Goal: Task Accomplishment & Management: Manage account settings

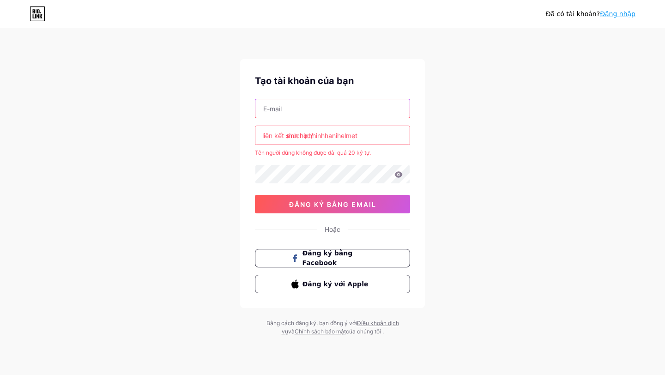
click at [305, 109] on input "text" at bounding box center [332, 108] width 154 height 18
type input "[EMAIL_ADDRESS][DOMAIN_NAME]"
click at [399, 173] on icon at bounding box center [398, 174] width 8 height 6
click at [366, 133] on input "muchinhhinhhanihelmet" at bounding box center [332, 135] width 154 height 18
type input "m"
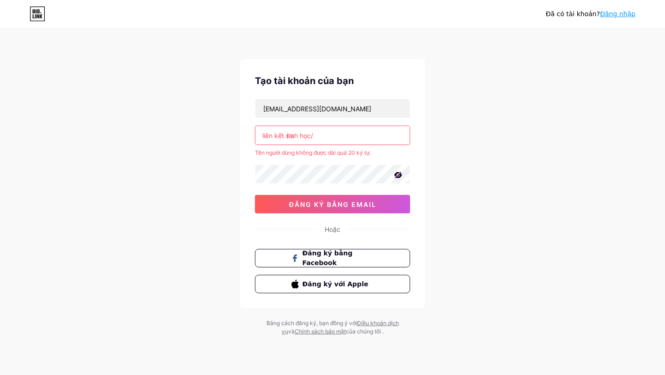
type input "h"
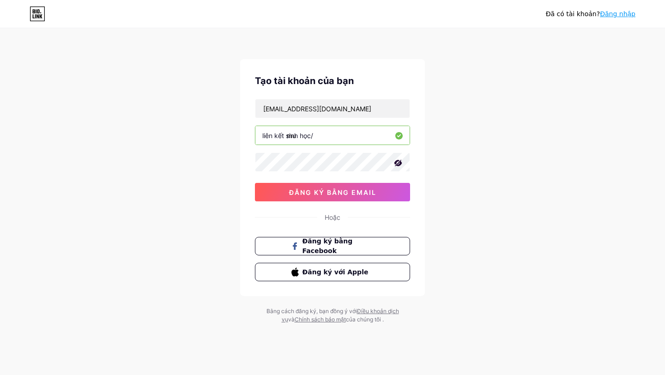
type input "m"
type input "hanihelmet"
click at [320, 193] on font "đăng ký bằng email" at bounding box center [332, 192] width 87 height 8
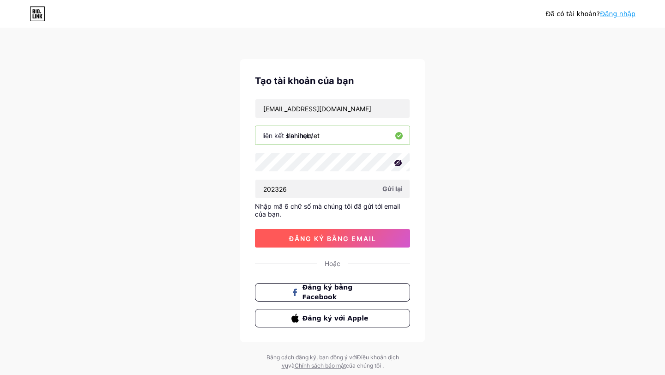
type input "202326"
click at [304, 237] on font "đăng ký bằng email" at bounding box center [332, 239] width 87 height 8
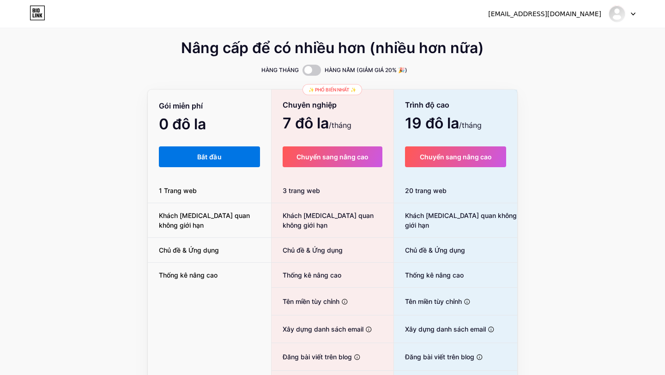
click at [195, 157] on button "Bắt đầu" at bounding box center [209, 156] width 101 height 21
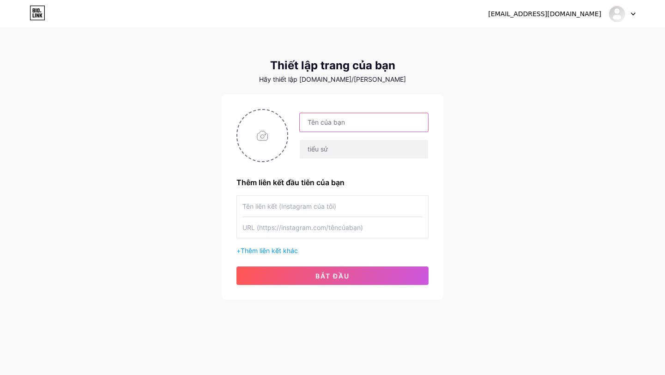
click at [340, 123] on input "text" at bounding box center [364, 122] width 128 height 18
type input "[PERSON_NAME]"
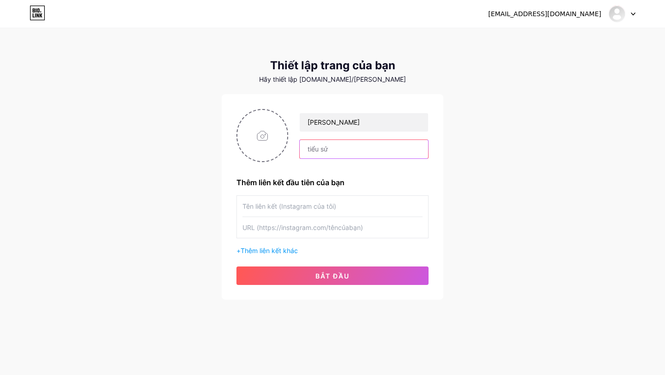
click at [330, 149] on input "text" at bounding box center [364, 149] width 128 height 18
type input "Mũ chỉnh hình cho trẻ nhỏ 3-18 tháng tuổi bị biến dạng về đầu"
click at [283, 205] on input "text" at bounding box center [333, 206] width 180 height 21
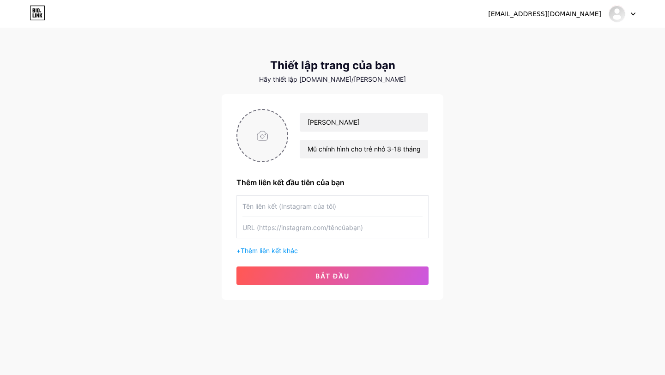
click at [264, 132] on input "file" at bounding box center [262, 135] width 50 height 51
type input "C:\fakepath\9d5381bf3a9ab2c4eb8b-removebg-preview.png"
click at [281, 205] on input "text" at bounding box center [333, 206] width 180 height 21
paste input "[URL][DOMAIN_NAME]"
type input "[URL][DOMAIN_NAME]"
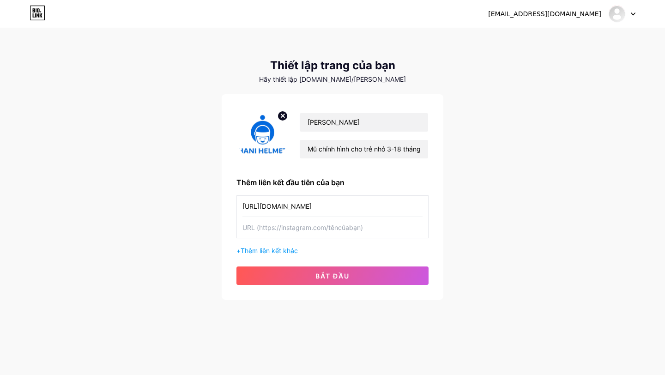
click at [266, 228] on input "text" at bounding box center [333, 227] width 180 height 21
paste input "[URL][DOMAIN_NAME]"
type input "[URL][DOMAIN_NAME]"
click at [279, 250] on font "Thêm liên kết khác" at bounding box center [269, 251] width 57 height 8
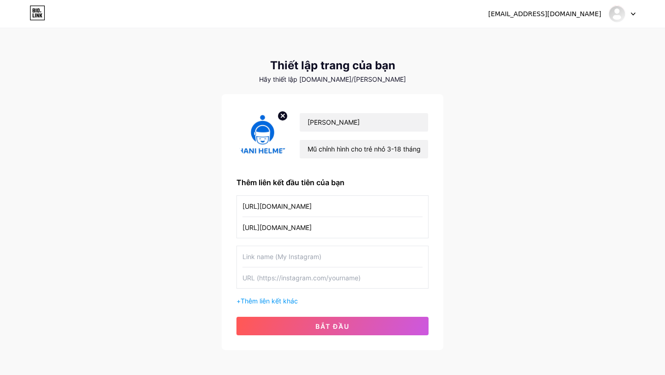
click at [270, 258] on input "text" at bounding box center [333, 256] width 180 height 21
paste input "[URL][DOMAIN_NAME]"
type input "[URL][DOMAIN_NAME]"
click at [269, 281] on input "text" at bounding box center [333, 277] width 180 height 21
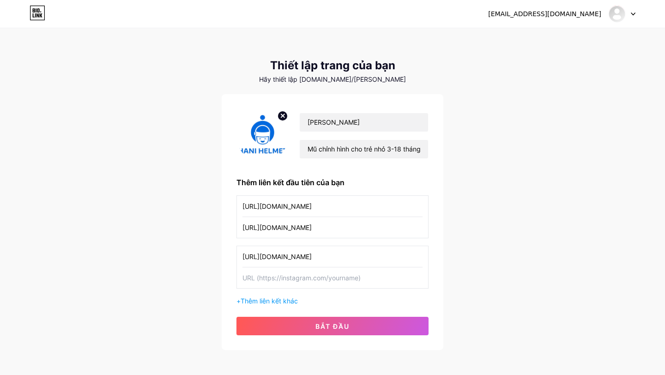
scroll to position [0, 0]
paste input "[URL][DOMAIN_NAME]"
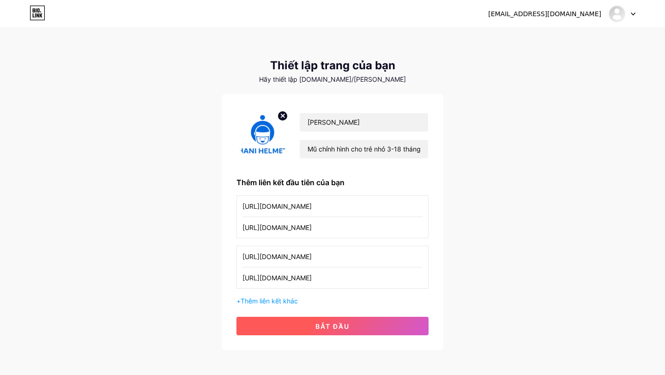
type input "[URL][DOMAIN_NAME]"
click at [327, 326] on font "bắt đầu" at bounding box center [332, 326] width 34 height 8
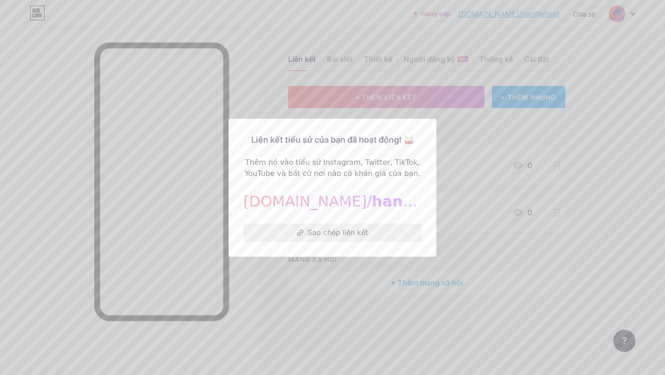
click at [334, 228] on font "Sao chép liên kết" at bounding box center [338, 232] width 61 height 9
click at [305, 231] on button "Sao chép liên kết" at bounding box center [332, 233] width 178 height 18
click at [372, 200] on font "hanihelmet" at bounding box center [419, 202] width 94 height 18
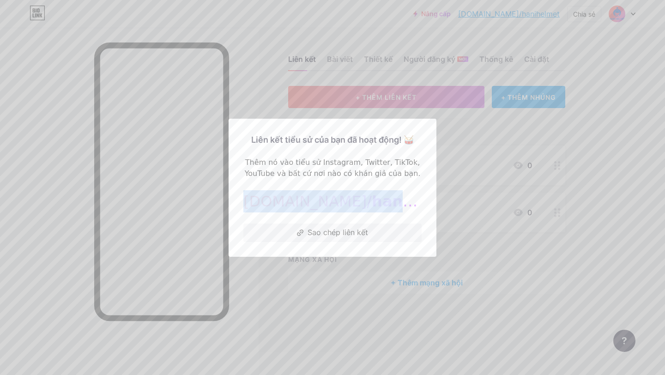
drag, startPoint x: 267, startPoint y: 201, endPoint x: 398, endPoint y: 207, distance: 130.4
click at [398, 207] on div "[DOMAIN_NAME]/ hanihelmet" at bounding box center [332, 201] width 178 height 22
copy div "[DOMAIN_NAME]/ hanihelmet"
click at [323, 233] on font "Sao chép liên kết" at bounding box center [338, 232] width 61 height 9
copy div "[DOMAIN_NAME]/ hanihelmet"
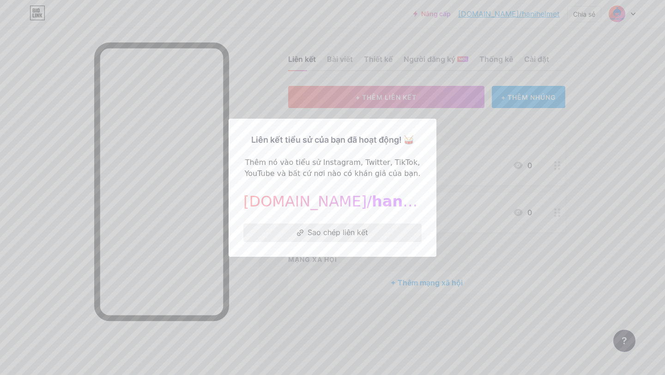
click at [323, 233] on font "Sao chép liên kết" at bounding box center [338, 232] width 61 height 9
click at [328, 232] on font "Sao chép liên kết" at bounding box center [338, 232] width 61 height 9
click at [317, 232] on font "Sao chép liên kết" at bounding box center [338, 232] width 61 height 9
click at [256, 297] on div at bounding box center [332, 187] width 665 height 375
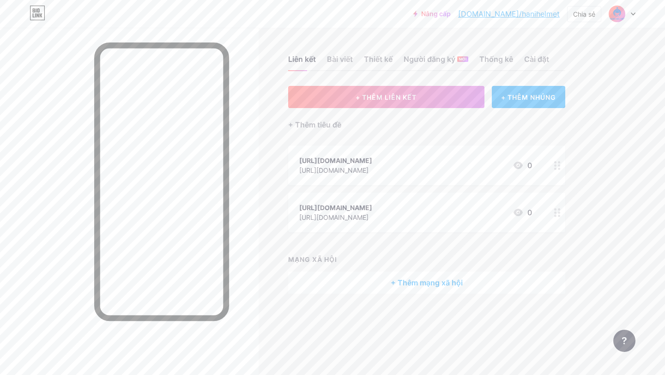
click at [421, 287] on font "+ Thêm mạng xã hội" at bounding box center [427, 282] width 72 height 9
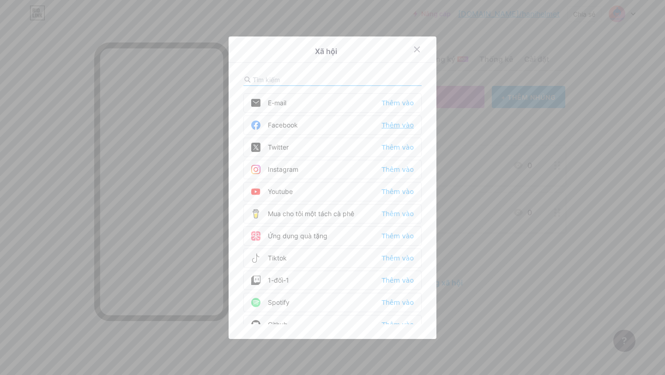
click at [393, 123] on font "Thêm vào" at bounding box center [398, 124] width 32 height 7
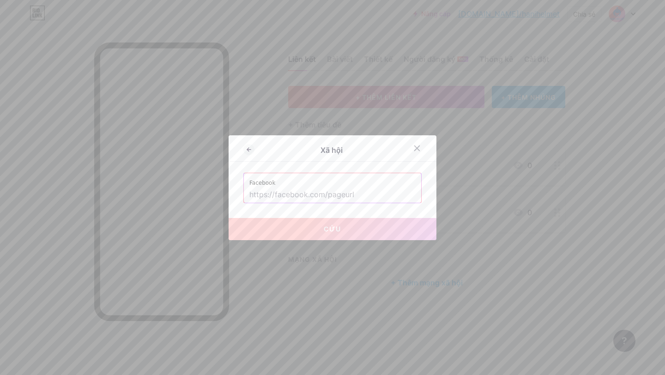
click at [287, 196] on input "text" at bounding box center [332, 195] width 166 height 16
paste input "[URL][DOMAIN_NAME]"
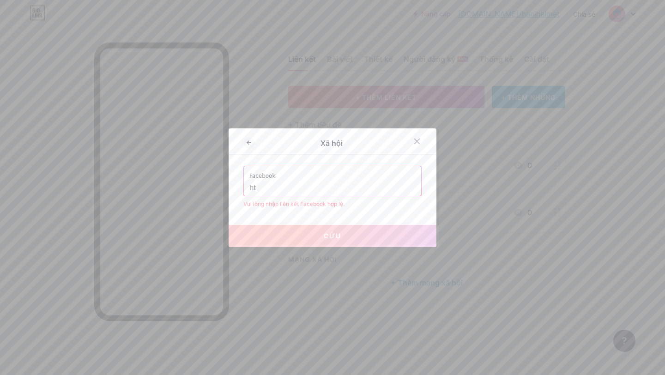
type input "h"
paste input "[URL][DOMAIN_NAME]"
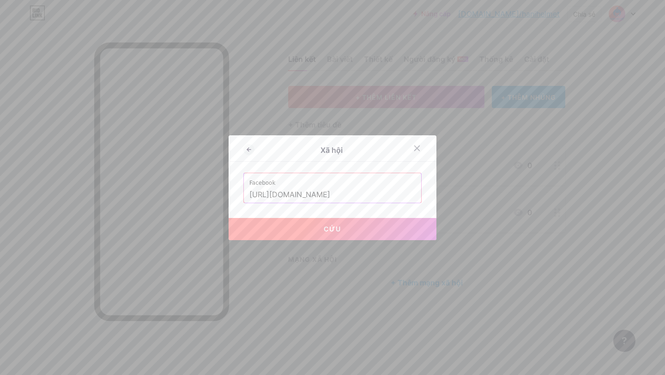
type input "[URL][DOMAIN_NAME]"
click at [316, 230] on button "Cứu" at bounding box center [333, 229] width 208 height 22
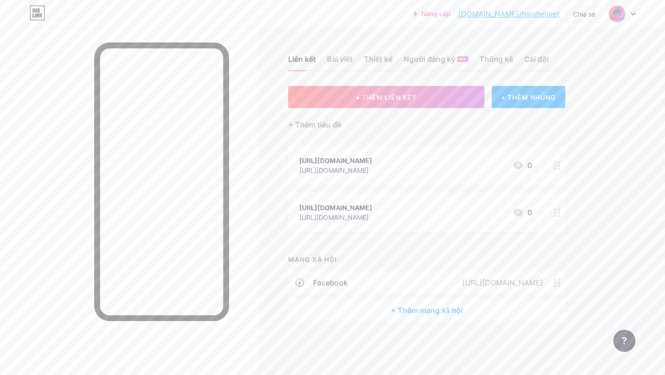
click at [436, 315] on font "+ Thêm mạng xã hội" at bounding box center [427, 310] width 72 height 9
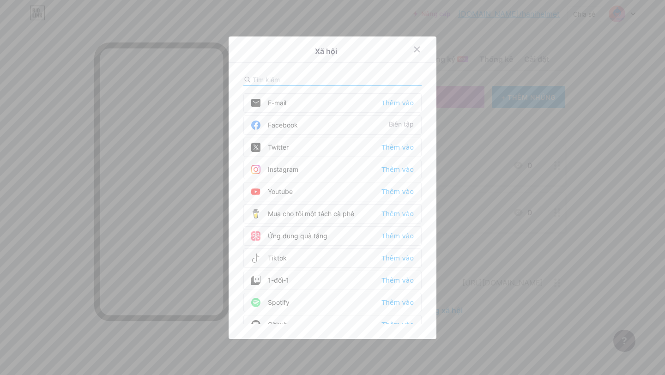
click at [334, 191] on div "Youtube Thêm vào" at bounding box center [332, 191] width 178 height 19
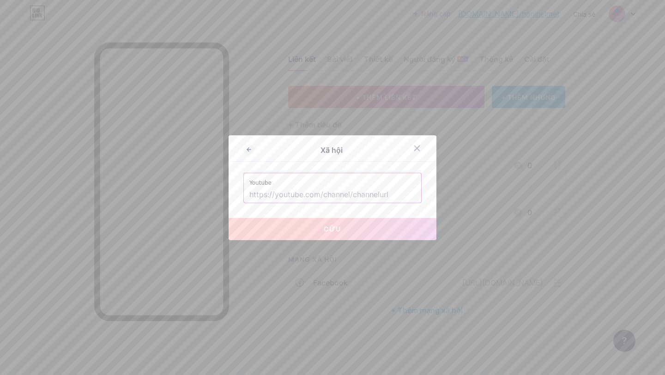
click at [296, 191] on input "text" at bounding box center [332, 195] width 166 height 16
paste input "[URL][DOMAIN_NAME]"
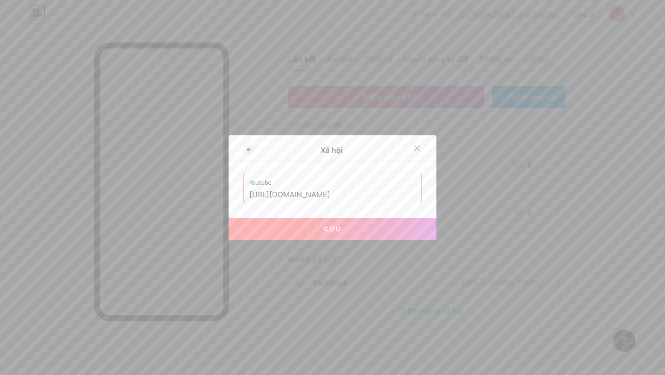
type input "[URL][DOMAIN_NAME]"
click at [313, 229] on button "Cứu" at bounding box center [333, 229] width 208 height 22
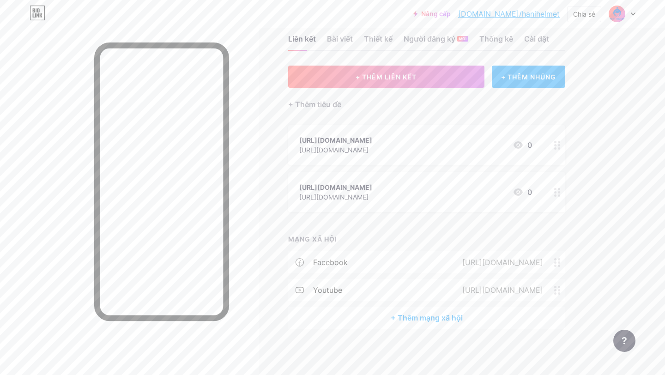
scroll to position [30, 0]
click at [412, 315] on font "+ Thêm mạng xã hội" at bounding box center [427, 317] width 72 height 9
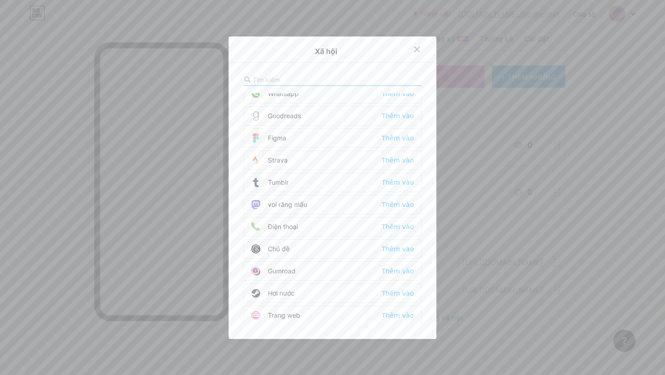
scroll to position [808, 0]
click at [310, 221] on div "Điện thoại Thêm vào" at bounding box center [332, 225] width 178 height 19
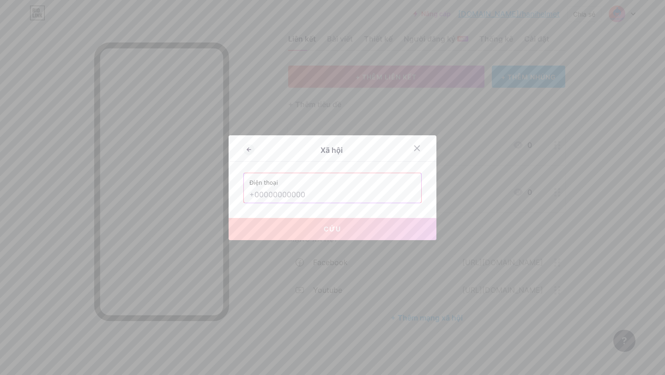
click at [296, 198] on input "text" at bounding box center [332, 195] width 166 height 16
type input "="
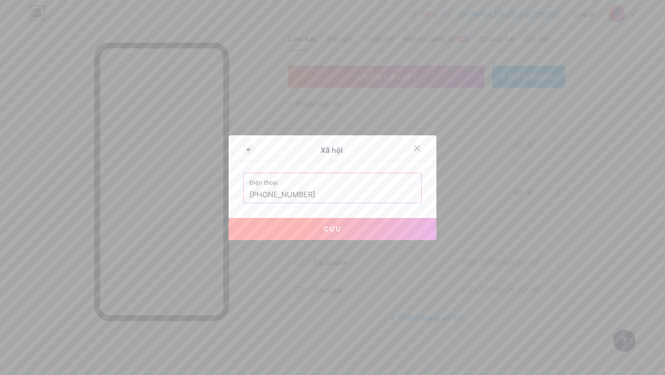
click at [338, 229] on font "Cứu" at bounding box center [333, 229] width 18 height 8
type input "tel:[PHONE_NUMBER]"
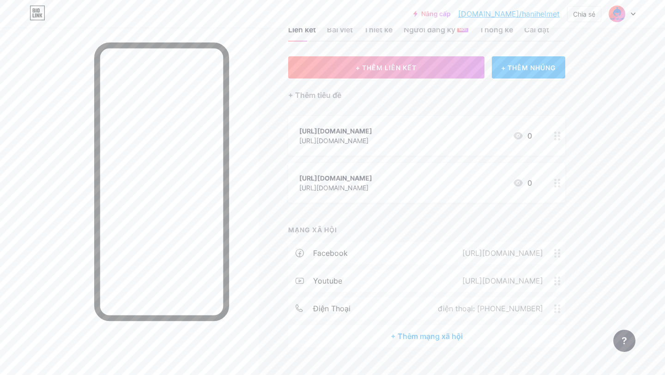
click at [406, 341] on font "+ Thêm mạng xã hội" at bounding box center [427, 336] width 72 height 9
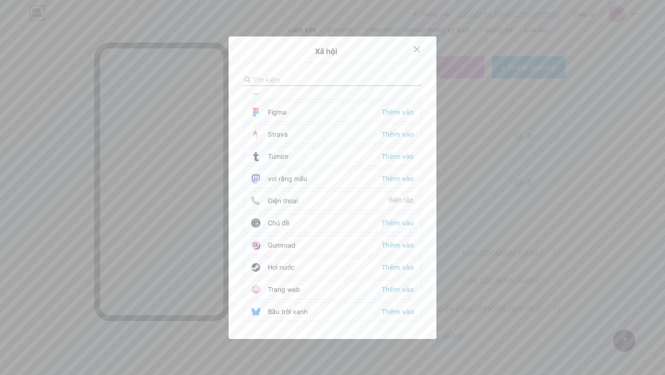
click at [309, 290] on div "Trang web Thêm vào" at bounding box center [332, 289] width 178 height 19
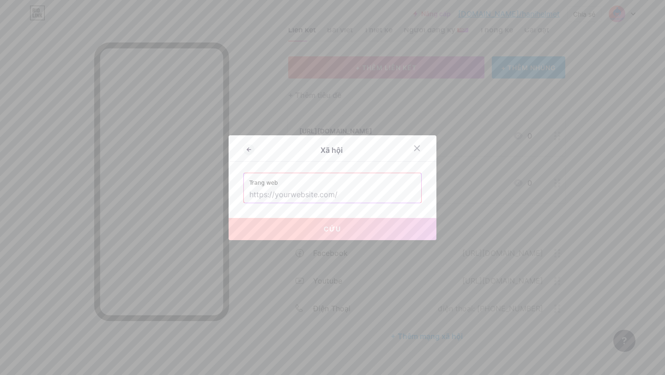
click at [290, 197] on input "text" at bounding box center [332, 195] width 166 height 16
paste input "[URL][DOMAIN_NAME]"
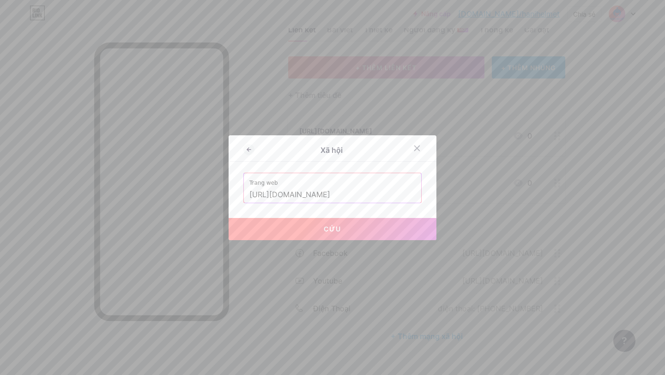
type input "[URL][DOMAIN_NAME]"
click at [335, 229] on font "Cứu" at bounding box center [333, 229] width 18 height 8
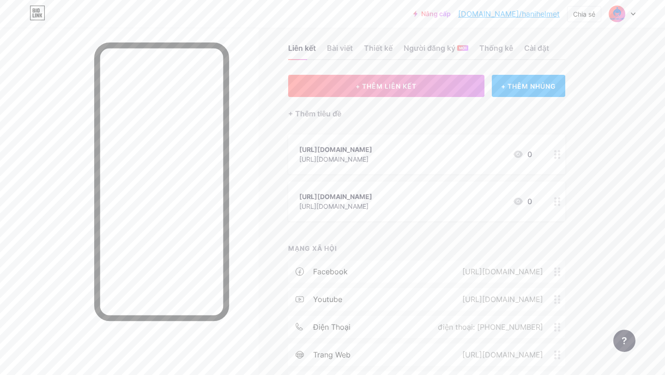
scroll to position [0, 0]
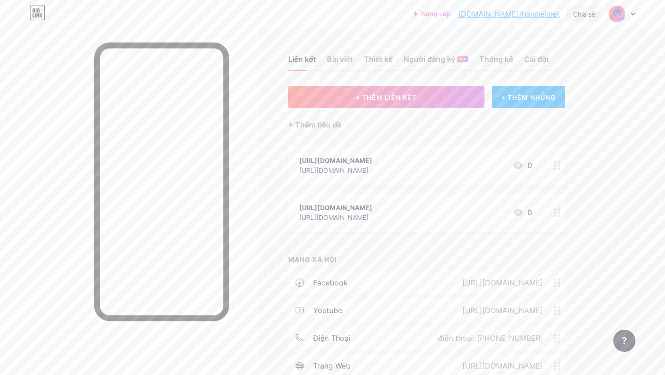
click at [582, 13] on font "Chia sẻ" at bounding box center [584, 14] width 22 height 8
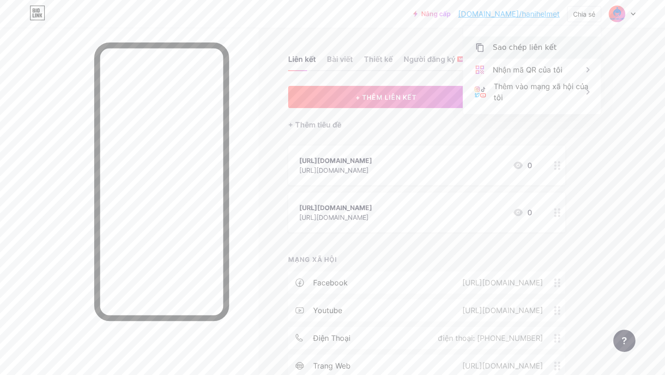
click at [510, 49] on font "Sao chép liên kết" at bounding box center [525, 47] width 64 height 9
click at [500, 46] on font "Sao chép liên kết" at bounding box center [525, 47] width 64 height 9
click at [480, 49] on icon at bounding box center [479, 47] width 11 height 11
click at [514, 44] on font "Sao chép liên kết" at bounding box center [525, 47] width 64 height 9
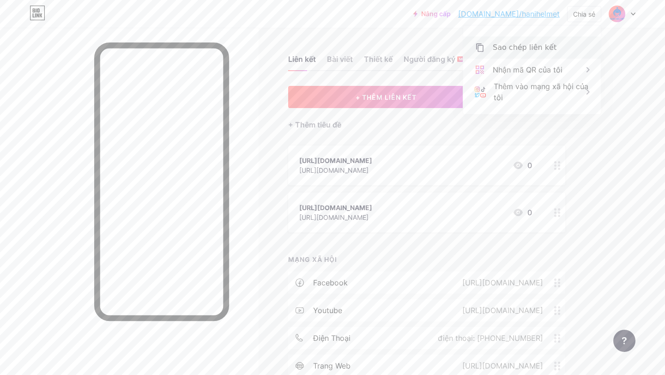
click at [514, 44] on font "Sao chép liên kết" at bounding box center [525, 47] width 64 height 9
click at [431, 40] on div "Liên kết Bài viết Thiết kế Người đăng ký MỚI Thống kê Cài đặt" at bounding box center [426, 55] width 277 height 32
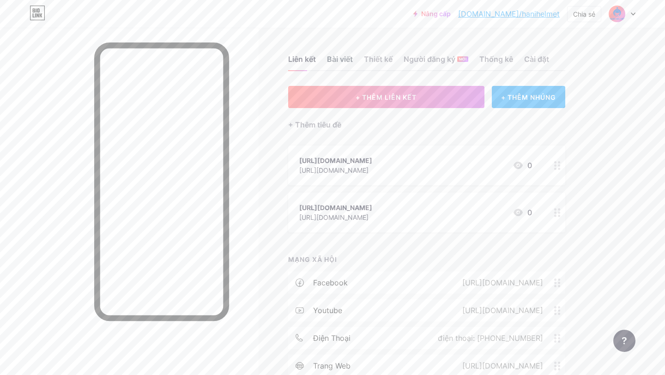
click at [331, 59] on font "Bài viết" at bounding box center [340, 59] width 26 height 9
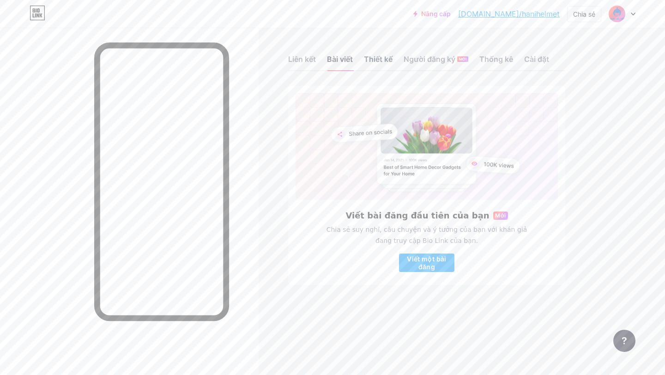
click at [380, 59] on font "Thiết kế" at bounding box center [378, 59] width 29 height 9
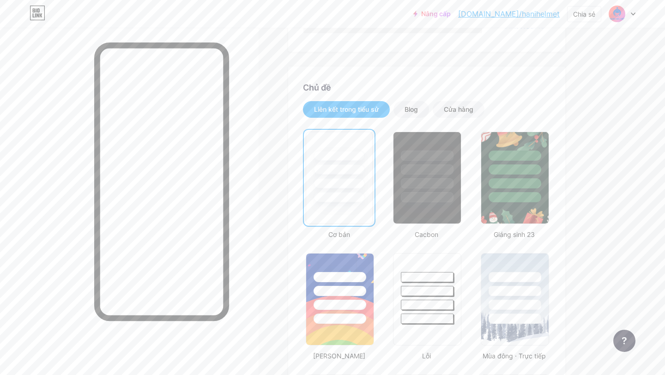
scroll to position [138, 0]
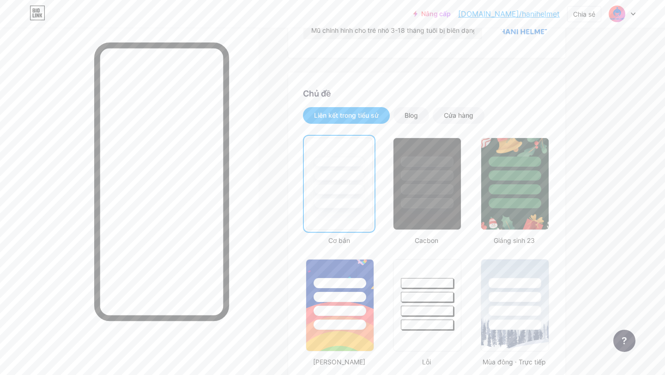
click at [345, 182] on div at bounding box center [339, 173] width 66 height 70
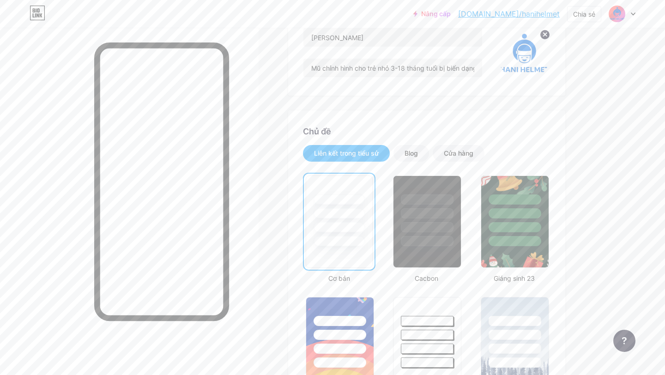
scroll to position [116, 0]
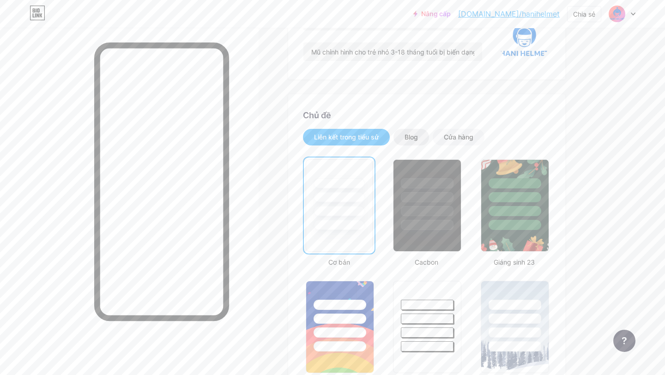
click at [413, 135] on font "Blog" at bounding box center [411, 137] width 13 height 8
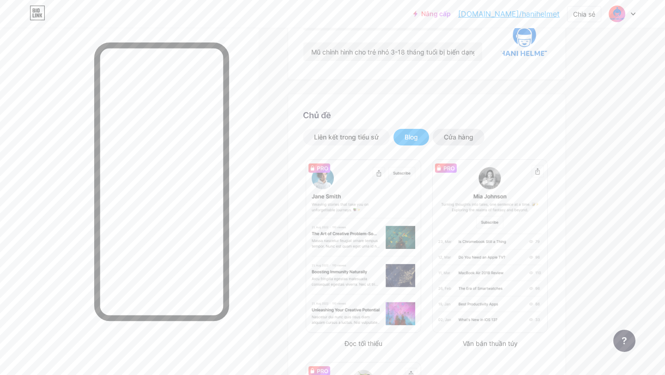
click at [463, 136] on font "Cửa hàng" at bounding box center [459, 137] width 30 height 8
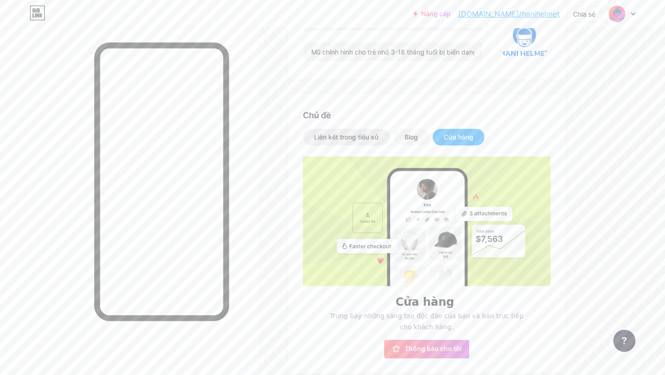
click at [343, 138] on font "Liên kết trong tiểu sử" at bounding box center [346, 137] width 65 height 8
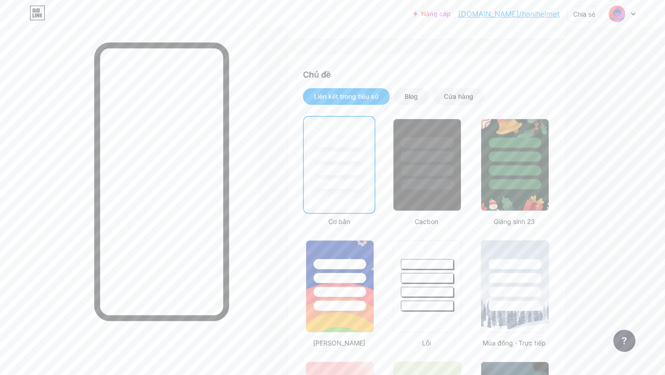
scroll to position [160, 0]
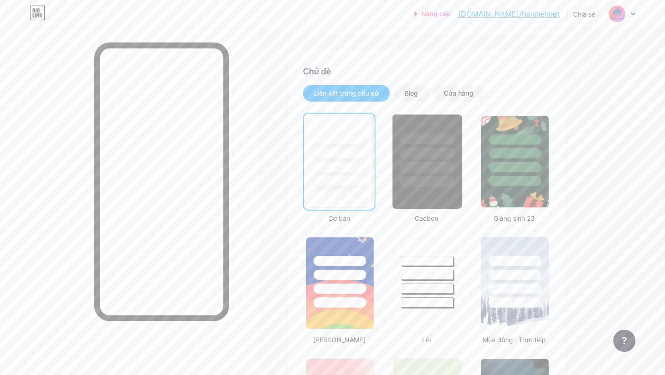
click at [424, 182] on div at bounding box center [427, 181] width 54 height 11
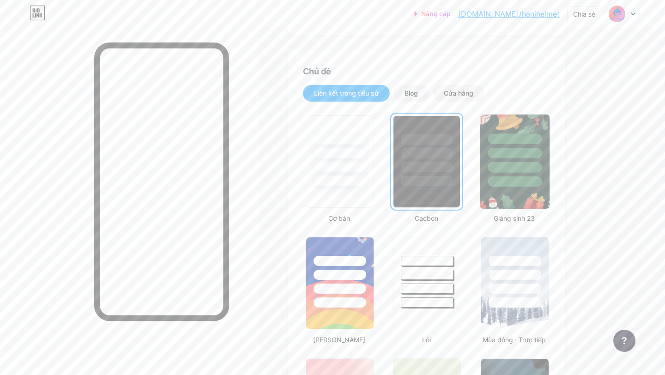
click at [512, 170] on div at bounding box center [515, 167] width 54 height 11
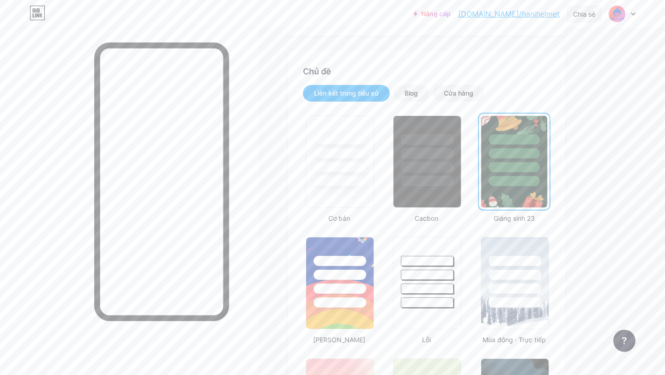
click at [580, 13] on font "Chia sẻ" at bounding box center [584, 14] width 22 height 8
click at [526, 44] on font "Sao chép liên kết" at bounding box center [525, 47] width 64 height 9
click at [484, 46] on icon at bounding box center [479, 47] width 11 height 11
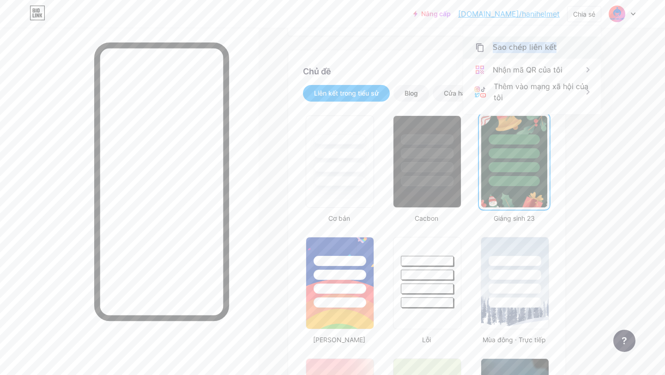
click at [484, 46] on icon at bounding box center [479, 47] width 11 height 11
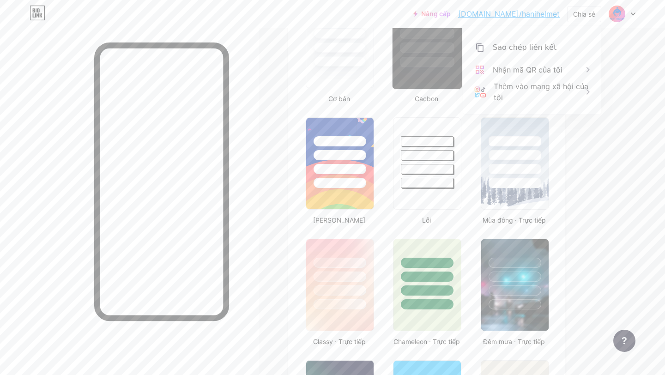
scroll to position [302, 0]
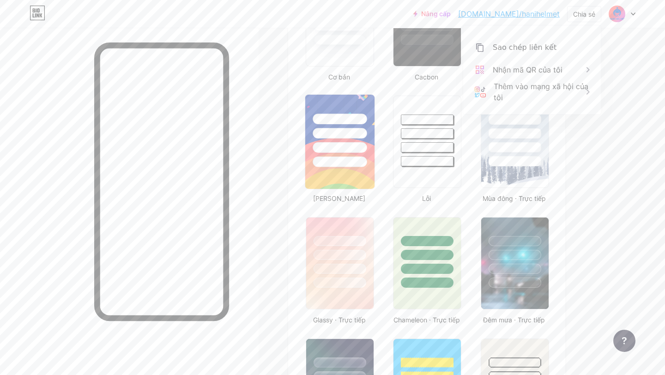
click at [352, 157] on div at bounding box center [340, 162] width 54 height 11
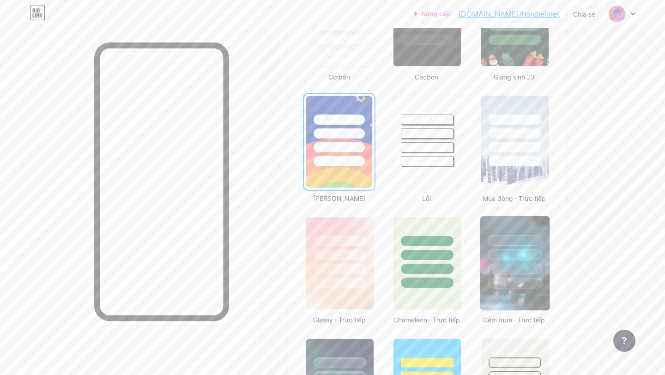
click at [511, 265] on div at bounding box center [515, 269] width 54 height 11
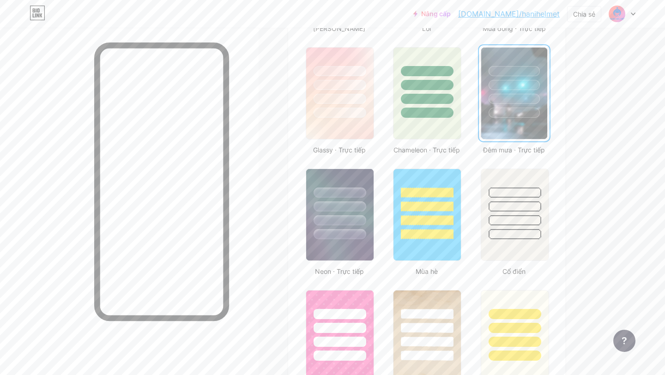
scroll to position [476, 0]
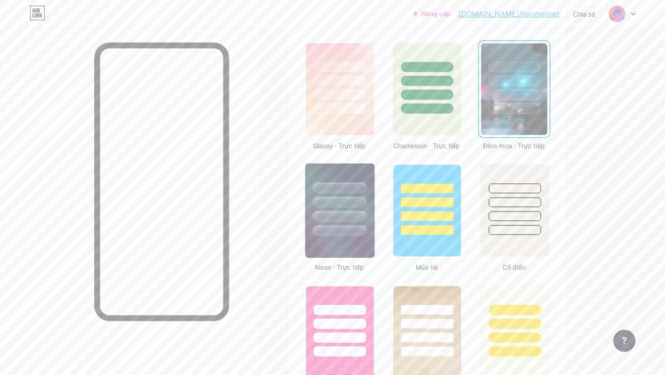
click at [329, 215] on div at bounding box center [340, 216] width 54 height 11
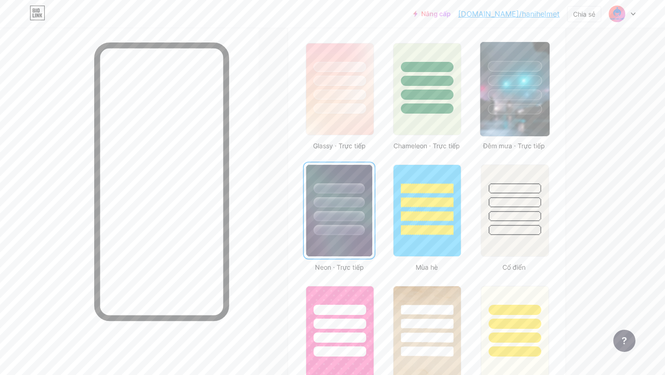
click at [509, 84] on div at bounding box center [515, 80] width 54 height 11
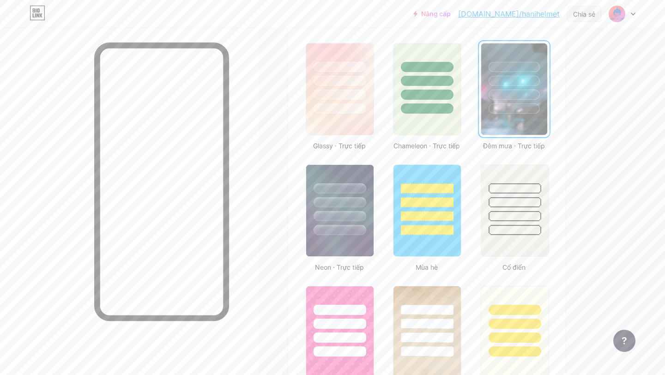
click at [581, 11] on font "Chia sẻ" at bounding box center [584, 14] width 22 height 8
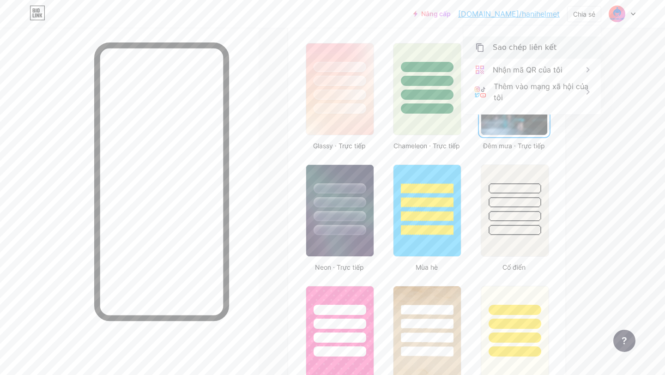
click at [519, 45] on font "Sao chép liên kết" at bounding box center [525, 47] width 64 height 9
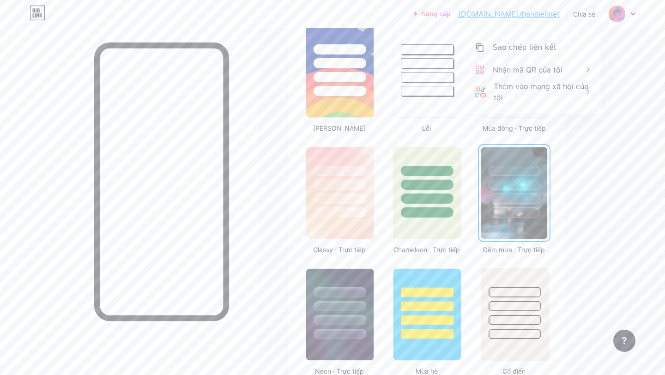
scroll to position [0, 0]
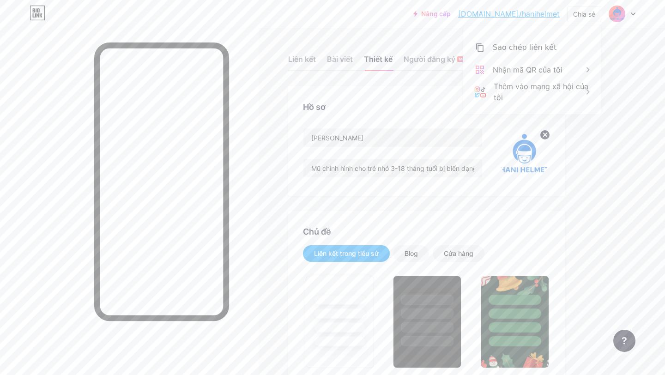
click at [383, 97] on div "Hồ sơ Hani Helmet Mũ chỉnh hình cho trẻ nhỏ 3-18 tháng tuổi bị biến dạng về đầu" at bounding box center [426, 141] width 277 height 110
click at [303, 59] on font "Liên kết" at bounding box center [302, 59] width 28 height 9
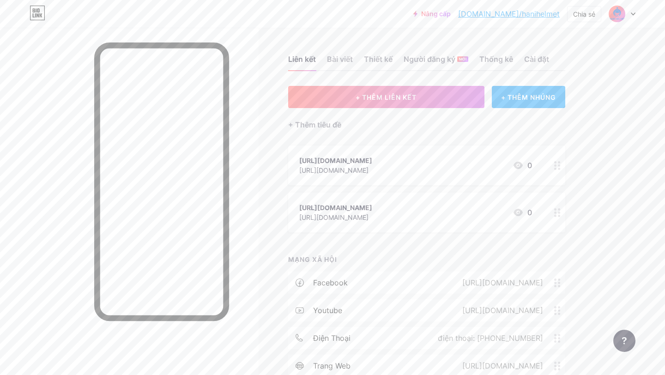
scroll to position [85, 0]
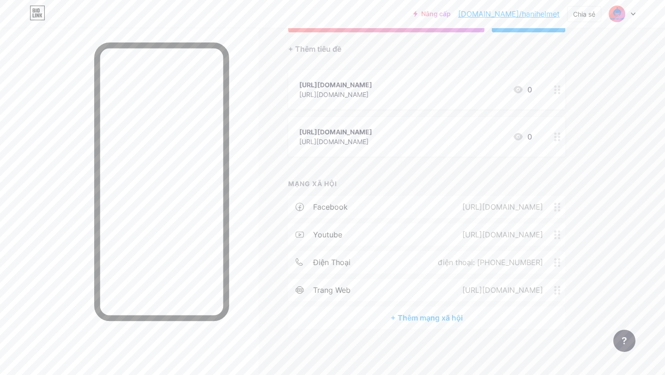
click at [417, 313] on font "+ Thêm mạng xã hội" at bounding box center [427, 317] width 72 height 9
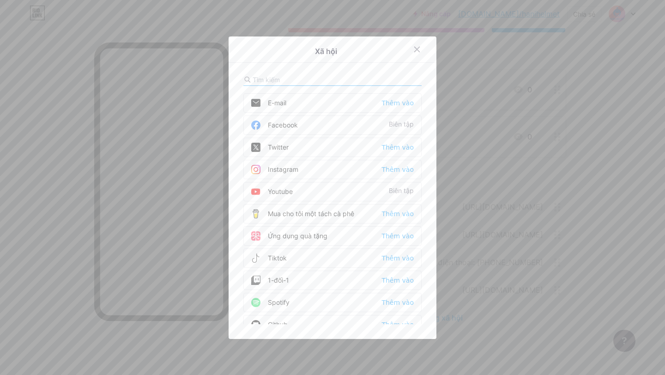
click at [282, 82] on input "text" at bounding box center [304, 80] width 102 height 10
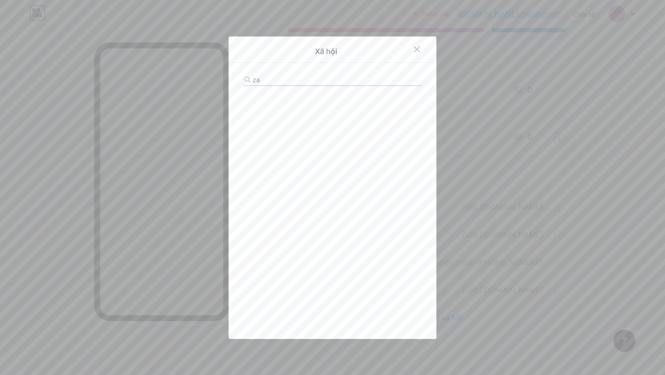
type input "z"
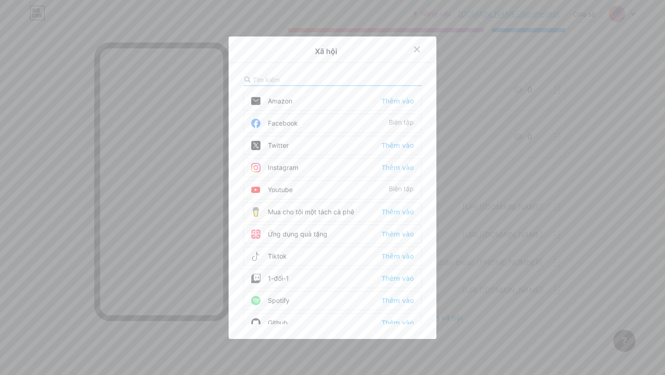
scroll to position [0, 0]
click at [419, 47] on icon at bounding box center [417, 49] width 5 height 5
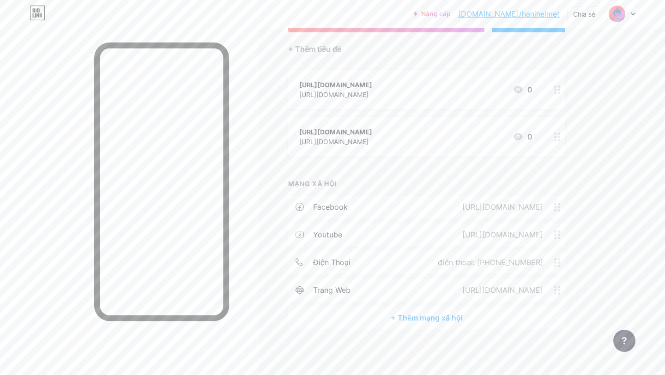
click at [518, 86] on icon at bounding box center [518, 89] width 9 height 7
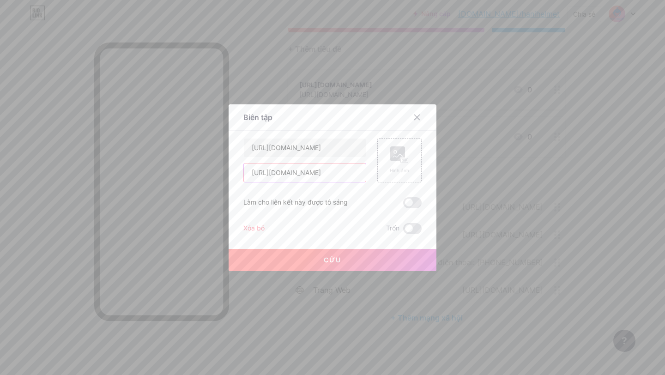
click at [328, 172] on input "[URL][DOMAIN_NAME]" at bounding box center [305, 173] width 122 height 18
type input "h"
click at [346, 146] on input "[URL][DOMAIN_NAME]" at bounding box center [305, 148] width 122 height 18
type input "[URL][DOMAIN_NAME]"
click at [301, 177] on input "text" at bounding box center [305, 173] width 122 height 18
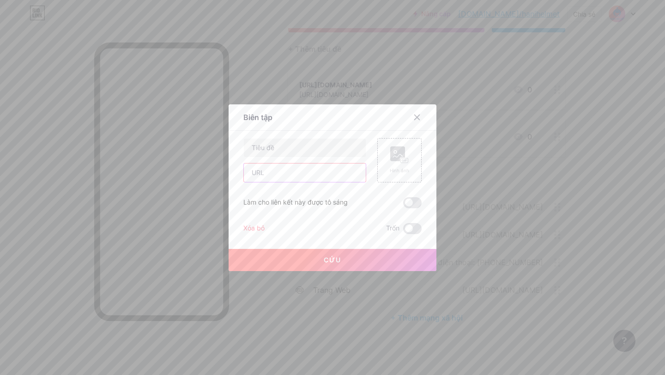
paste input "[URL][DOMAIN_NAME]"
type input "[URL][DOMAIN_NAME]"
click at [300, 151] on input "text" at bounding box center [305, 148] width 122 height 18
type input "zalo liên hệ"
click at [412, 200] on span at bounding box center [412, 202] width 18 height 11
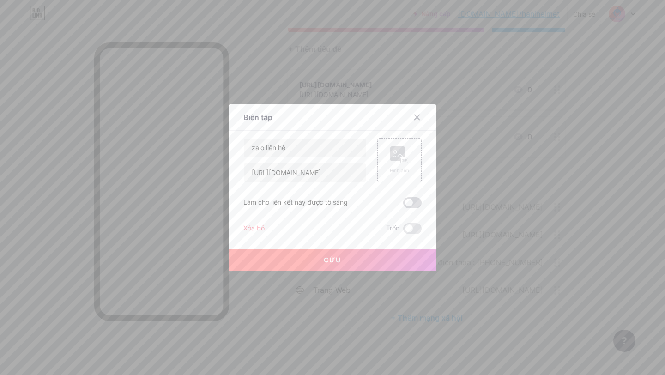
click at [403, 205] on input "checkbox" at bounding box center [403, 205] width 0 height 0
click at [397, 162] on icon at bounding box center [399, 154] width 18 height 17
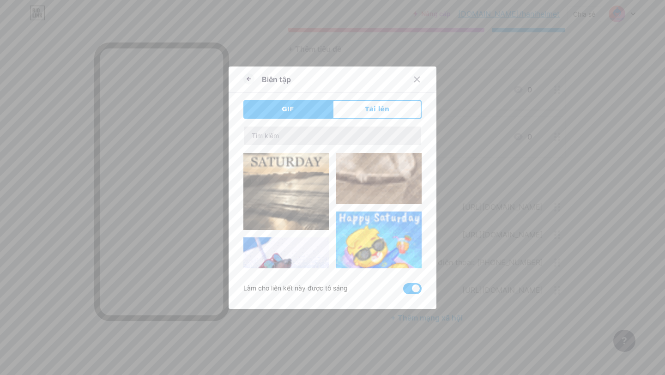
scroll to position [105, 0]
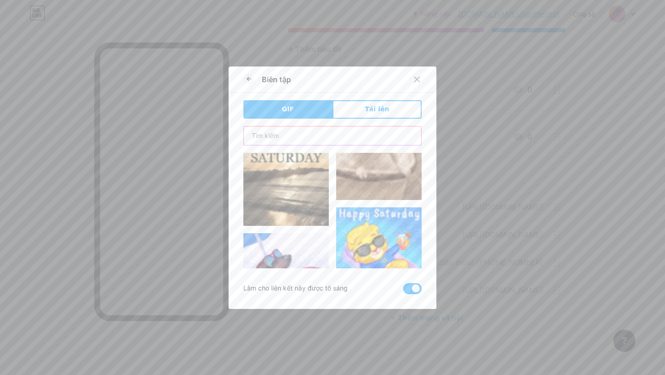
click at [304, 135] on input "text" at bounding box center [332, 136] width 177 height 18
type input "zalo"
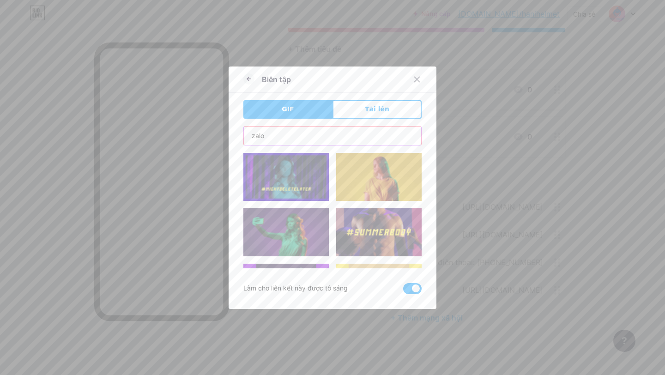
scroll to position [20, 0]
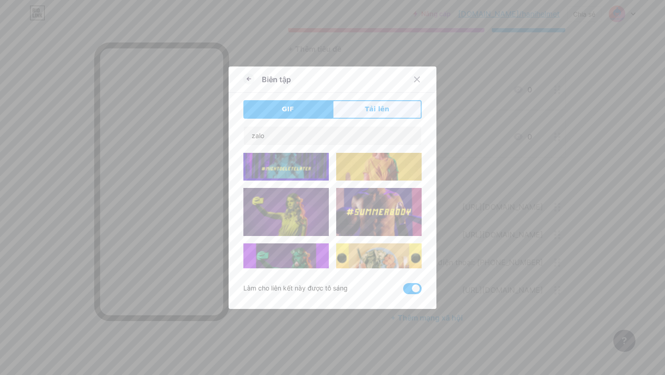
click at [371, 108] on font "Tải lên" at bounding box center [377, 108] width 24 height 7
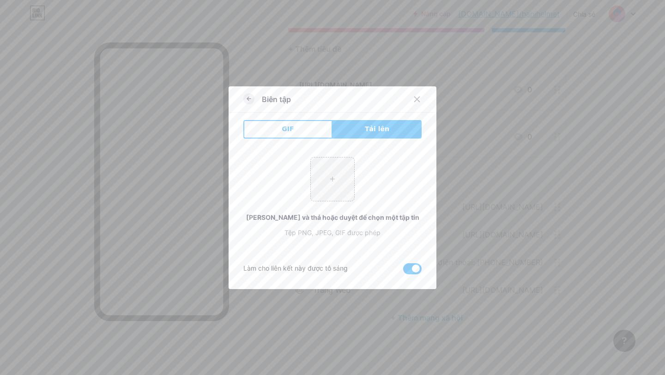
click at [249, 99] on icon at bounding box center [248, 98] width 11 height 11
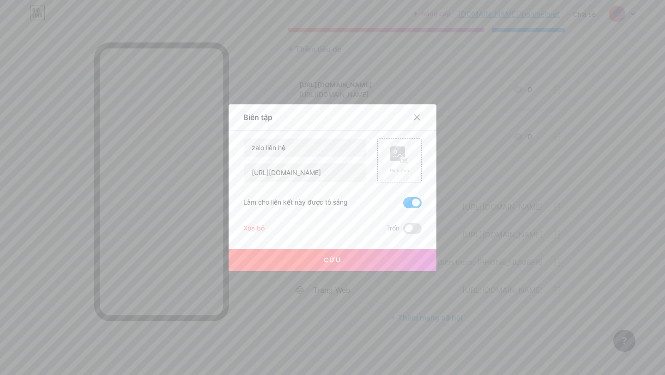
click at [333, 256] on font "Cứu" at bounding box center [333, 260] width 18 height 8
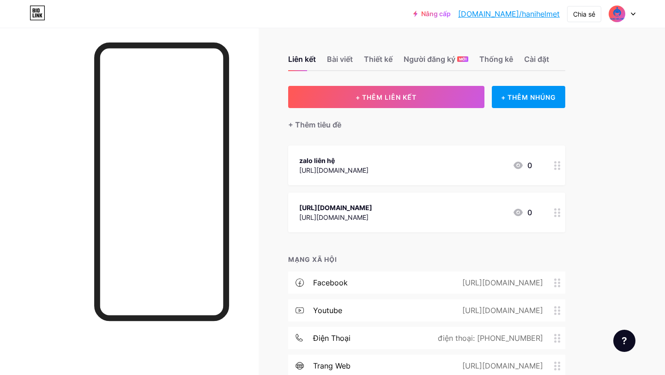
click at [520, 214] on icon at bounding box center [518, 212] width 9 height 7
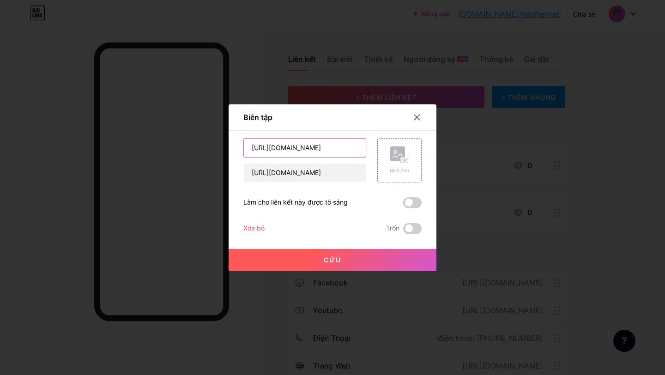
click at [354, 149] on input "[URL][DOMAIN_NAME]" at bounding box center [305, 148] width 122 height 18
click at [339, 176] on input "[URL][DOMAIN_NAME]" at bounding box center [305, 173] width 122 height 18
type input "h"
paste input "[URL][DOMAIN_NAME]"
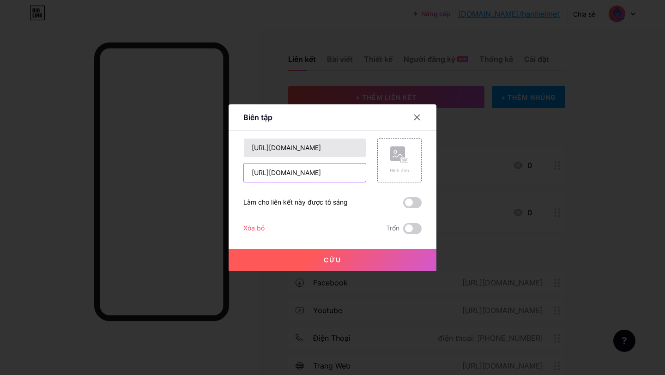
type input "[URL][DOMAIN_NAME]"
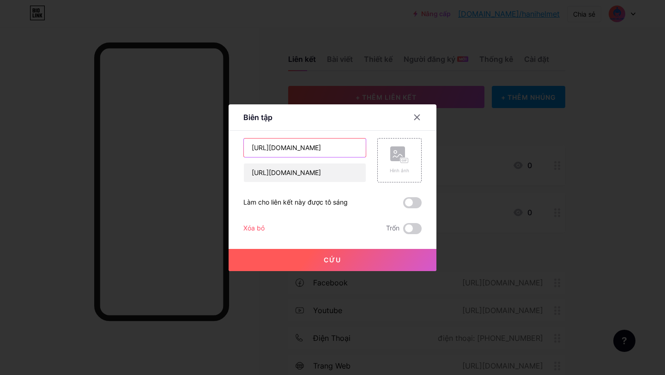
click at [346, 146] on input "[URL][DOMAIN_NAME]" at bounding box center [305, 148] width 122 height 18
type input "Kênh Tiktok"
click at [399, 161] on icon at bounding box center [399, 154] width 18 height 17
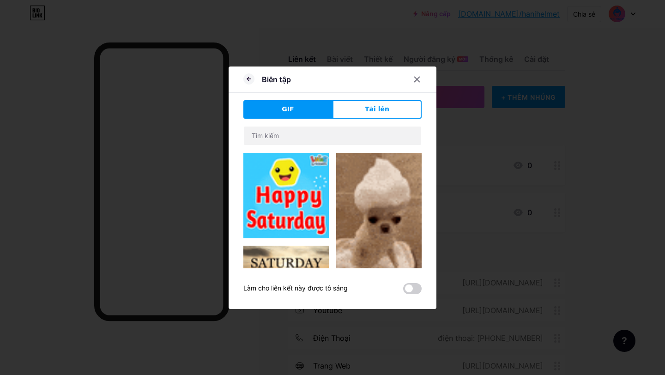
click at [410, 288] on span at bounding box center [412, 288] width 18 height 11
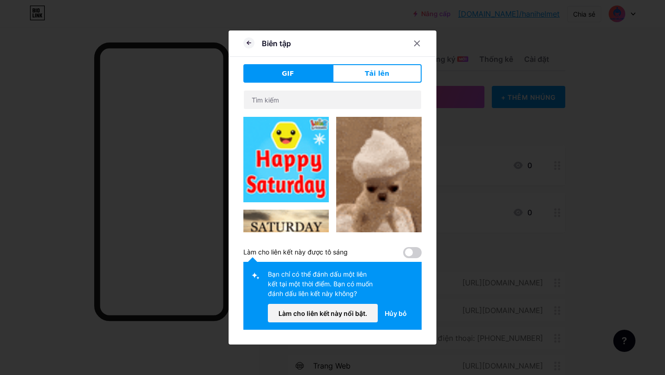
click at [410, 253] on span at bounding box center [412, 252] width 18 height 11
click at [246, 42] on icon at bounding box center [248, 42] width 11 height 11
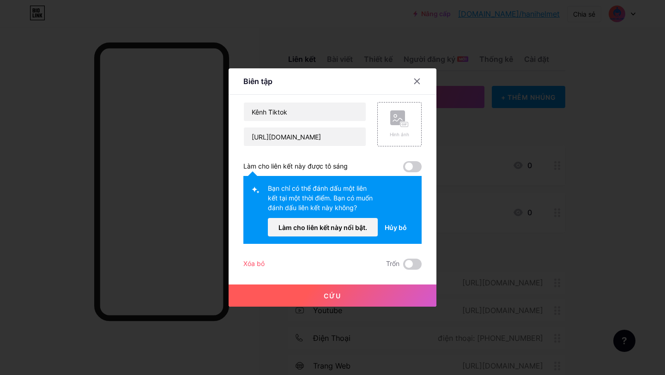
click at [409, 166] on span at bounding box center [412, 166] width 18 height 11
click at [351, 225] on font "Làm cho liên kết này nổi bật." at bounding box center [323, 228] width 89 height 8
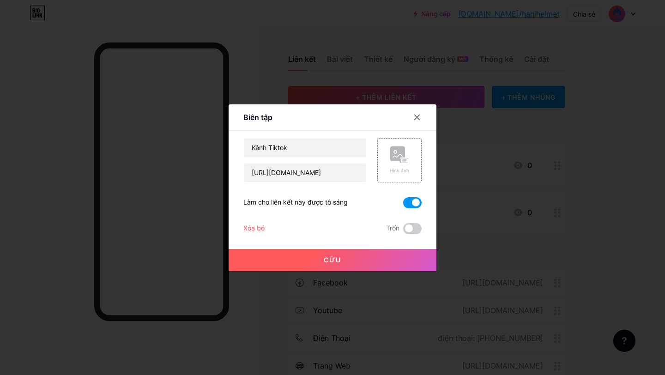
click at [333, 258] on font "Cứu" at bounding box center [333, 260] width 18 height 8
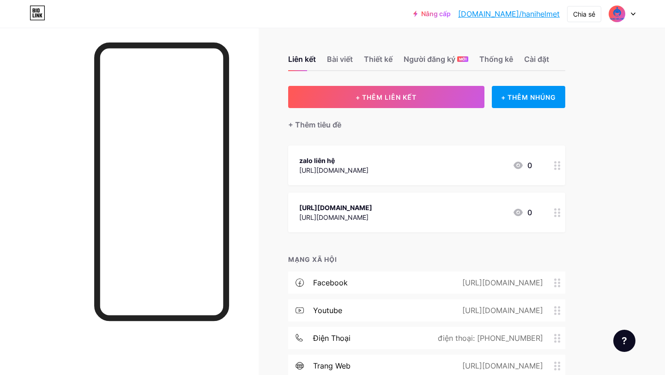
click at [516, 216] on icon at bounding box center [518, 212] width 9 height 7
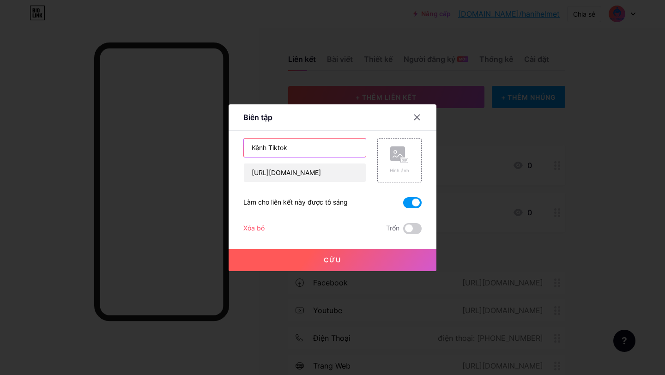
click at [306, 150] on input "Kênh Tiktok" at bounding box center [305, 148] width 122 height 18
type input "K"
type input "Web chính"
click at [316, 176] on input "[URL][DOMAIN_NAME]" at bounding box center [305, 173] width 122 height 18
paste input "[URL][DOMAIN_NAME]"
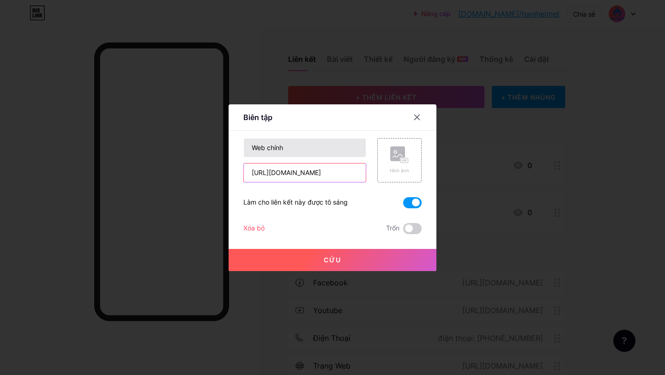
type input "[URL][DOMAIN_NAME]"
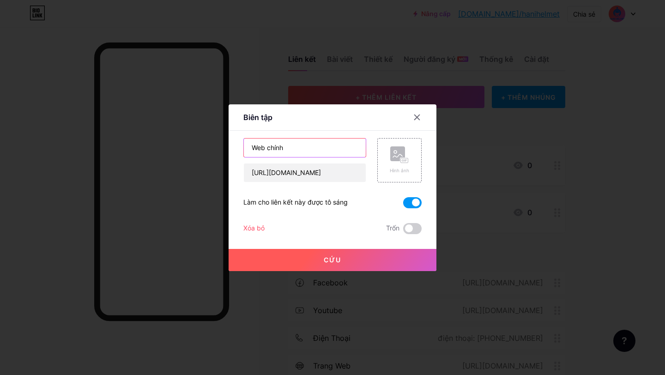
click at [295, 149] on input "Web chính" at bounding box center [305, 148] width 122 height 18
type input "Web chính Hani Helmet"
click at [400, 159] on rect at bounding box center [397, 153] width 15 height 15
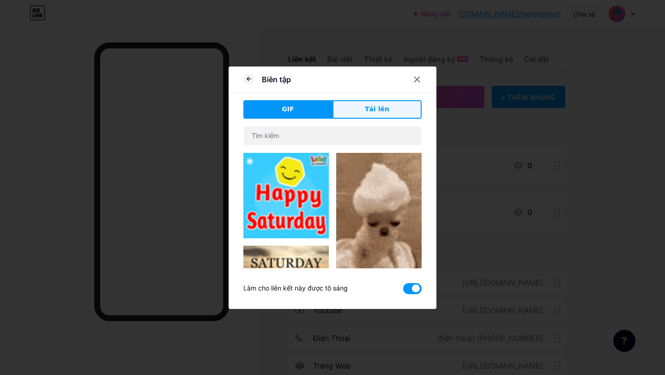
click at [372, 107] on font "Tải lên" at bounding box center [377, 108] width 24 height 7
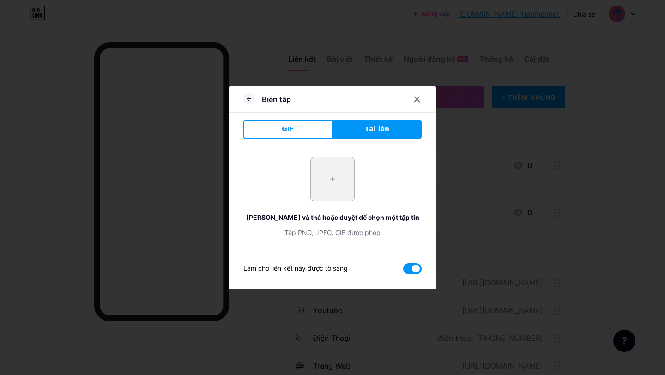
click at [335, 177] on input "file" at bounding box center [332, 179] width 43 height 43
type input "C:\fakepath\9d5381bf3a9ab2c4eb8b-removebg-preview.png"
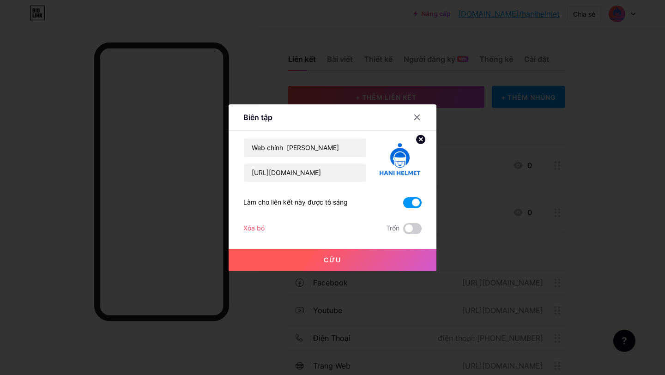
click at [335, 260] on font "Cứu" at bounding box center [333, 260] width 18 height 8
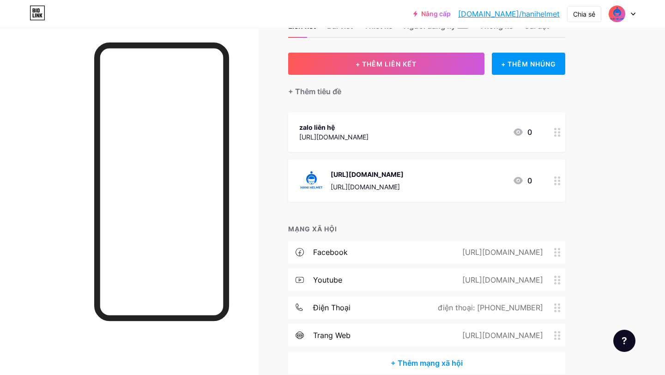
scroll to position [37, 0]
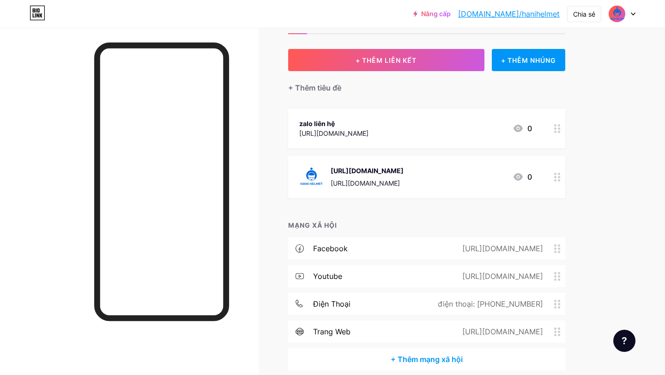
click at [518, 126] on icon at bounding box center [518, 128] width 11 height 11
click at [399, 158] on rect at bounding box center [397, 153] width 15 height 15
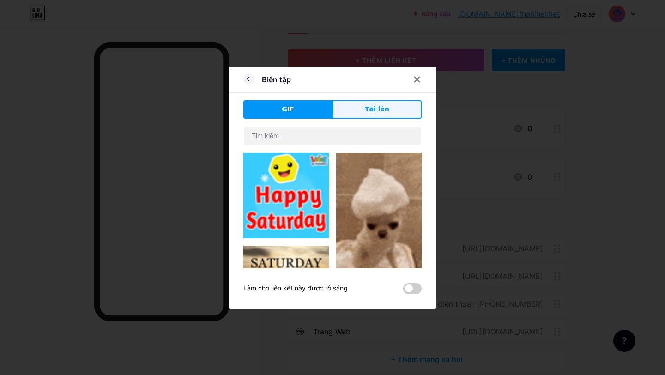
click at [366, 111] on button "Tải lên" at bounding box center [377, 109] width 89 height 18
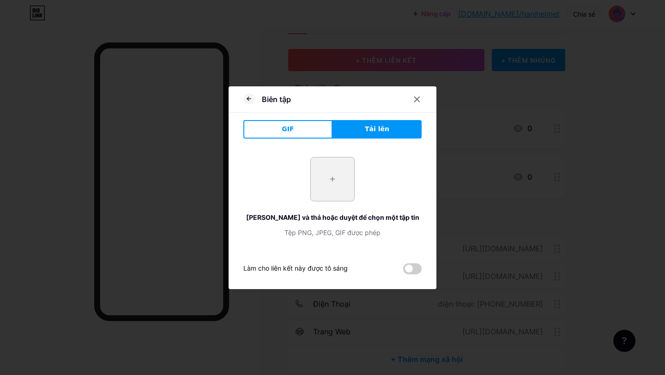
click at [334, 179] on input "file" at bounding box center [332, 179] width 43 height 43
type input "C:\fakepath\tải xuống.png"
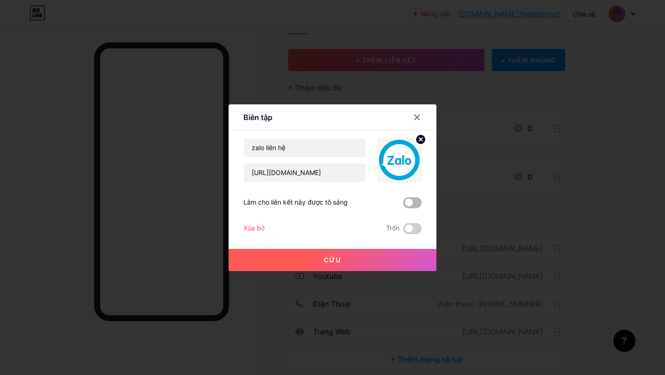
click at [412, 201] on span at bounding box center [412, 202] width 18 height 11
click at [403, 205] on input "checkbox" at bounding box center [403, 205] width 0 height 0
click at [332, 260] on font "Cứu" at bounding box center [333, 260] width 18 height 8
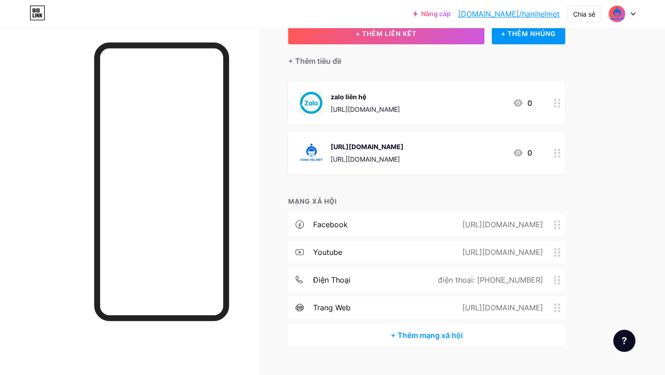
scroll to position [88, 0]
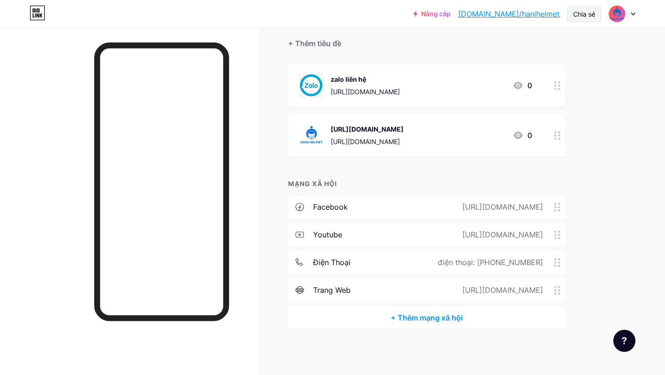
click at [579, 11] on font "Chia sẻ" at bounding box center [584, 14] width 22 height 8
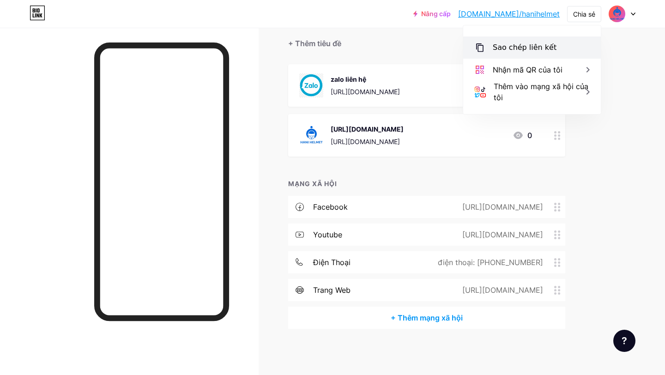
click at [520, 44] on font "Sao chép liên kết" at bounding box center [525, 47] width 64 height 9
click at [484, 47] on icon at bounding box center [479, 47] width 11 height 11
click at [503, 48] on font "Sao chép liên kết" at bounding box center [525, 47] width 64 height 9
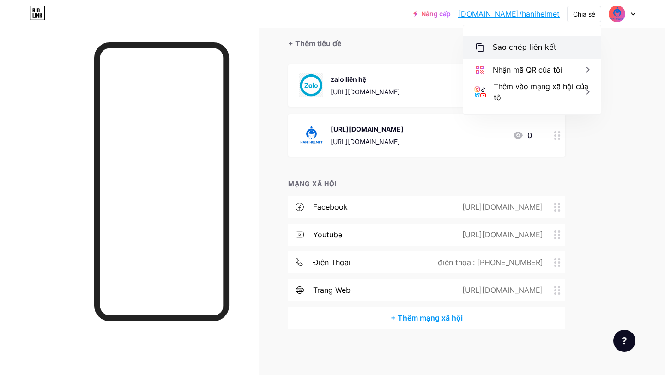
click at [503, 48] on font "Sao chép liên kết" at bounding box center [525, 47] width 64 height 9
click at [479, 46] on icon at bounding box center [479, 47] width 11 height 11
